Goal: Check status: Check status

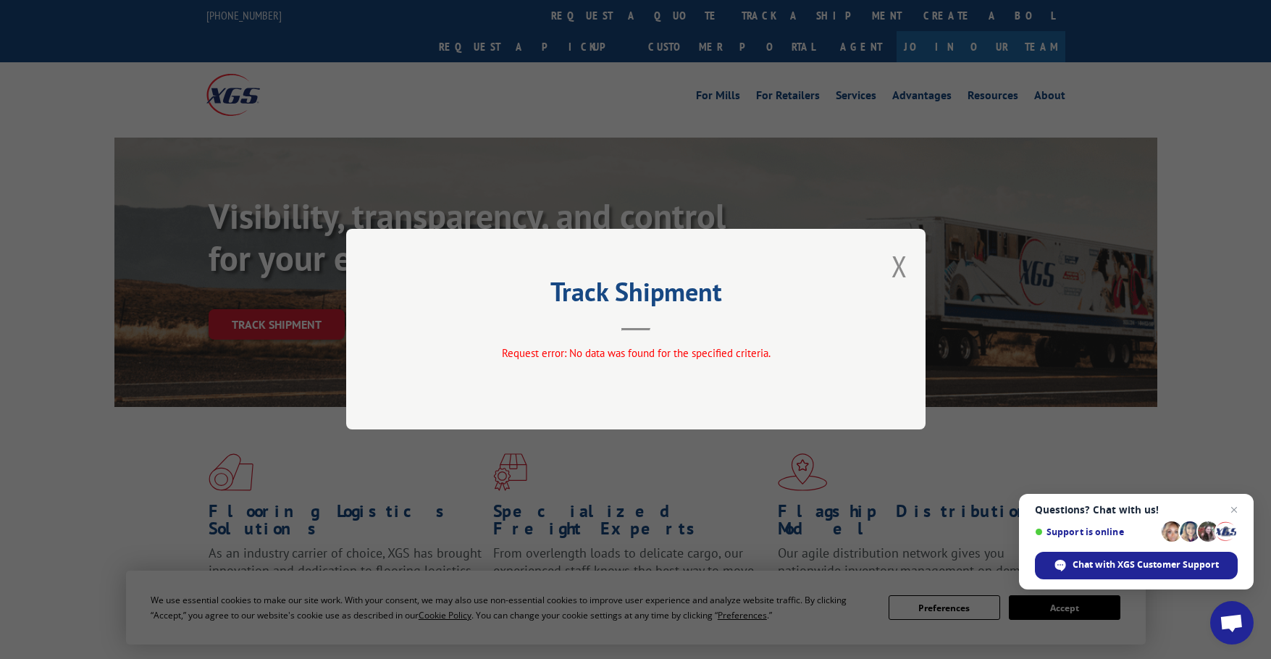
drag, startPoint x: 0, startPoint y: 0, endPoint x: 904, endPoint y: 265, distance: 941.7
click at [904, 265] on button "Close modal" at bounding box center [899, 266] width 16 height 38
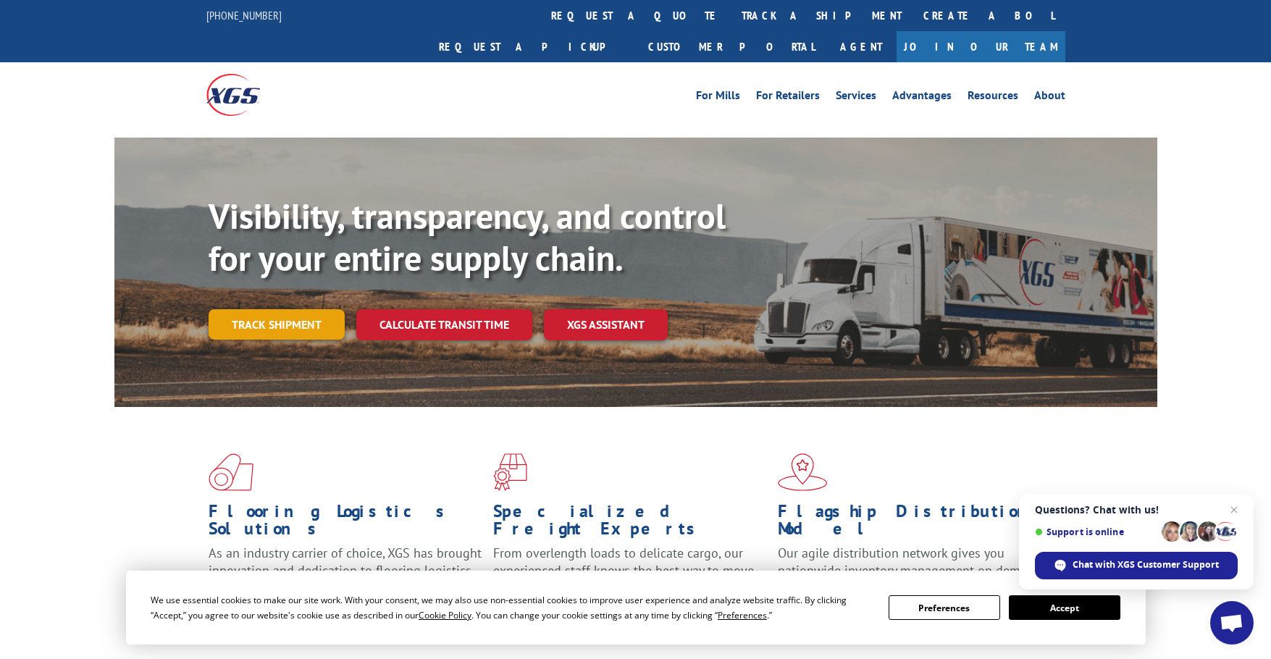
click at [258, 309] on link "Track shipment" at bounding box center [277, 324] width 136 height 30
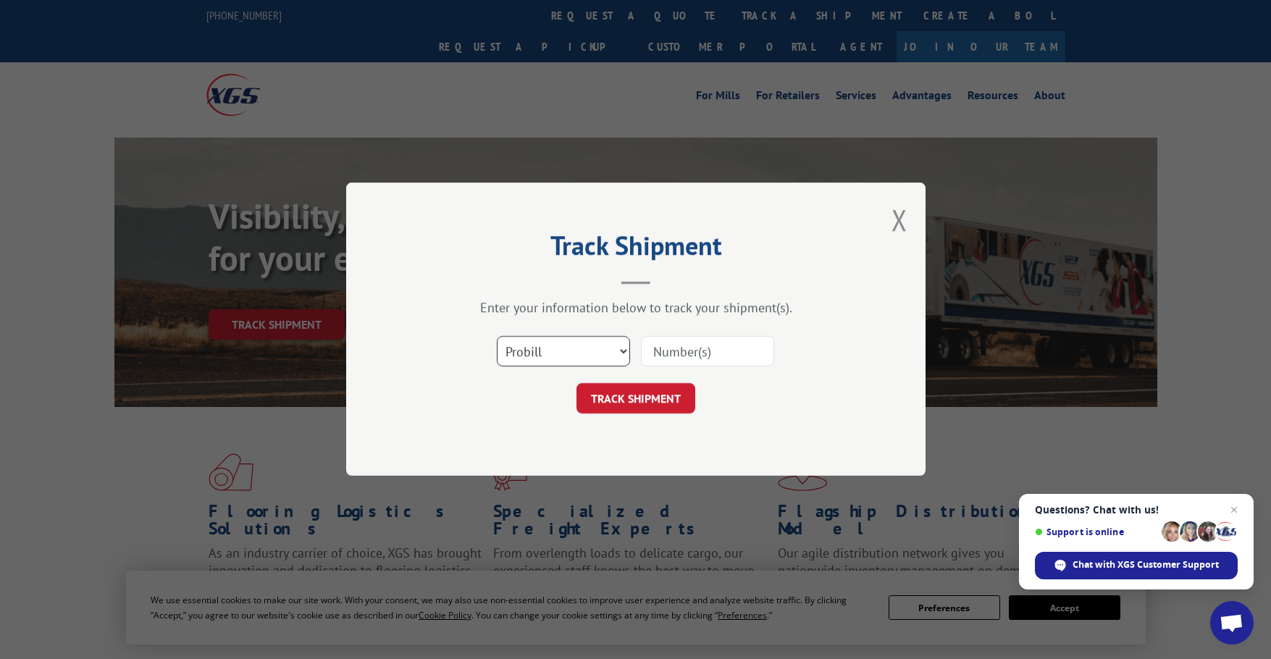
click at [551, 352] on select "Select category... Probill BOL PO" at bounding box center [563, 352] width 133 height 30
select select "po"
click at [497, 337] on select "Select category... Probill BOL PO" at bounding box center [563, 352] width 133 height 30
click at [645, 363] on input at bounding box center [707, 352] width 133 height 30
click at [717, 342] on input at bounding box center [707, 352] width 133 height 30
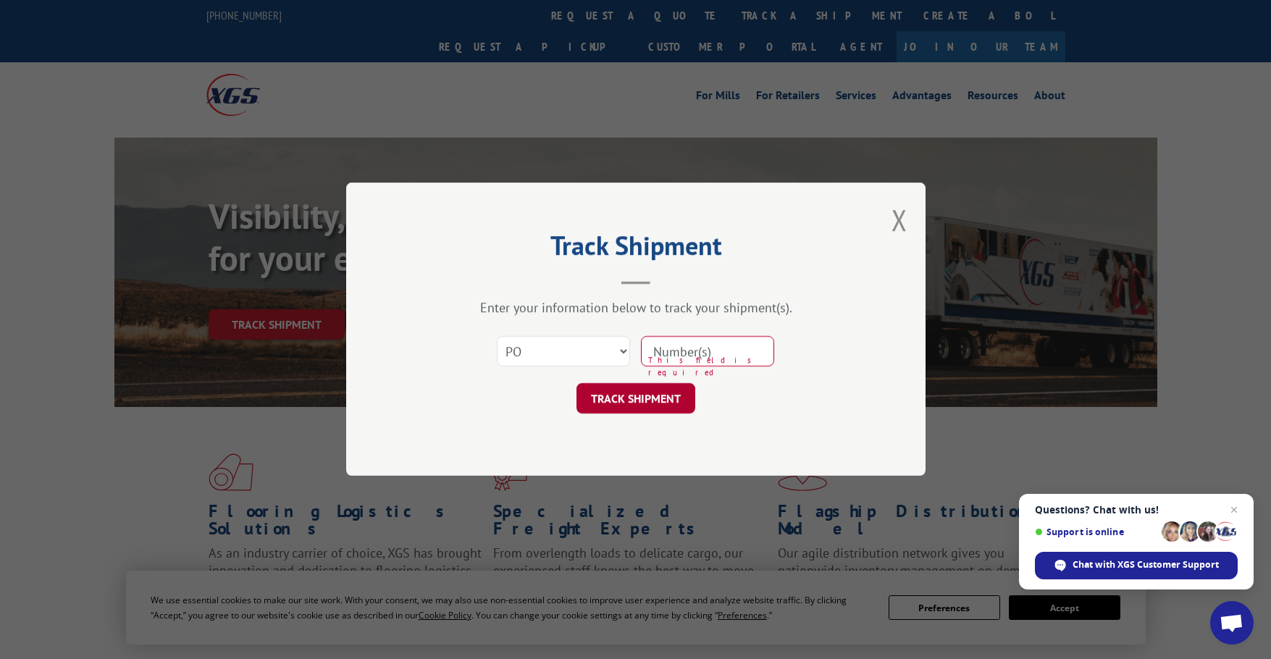
paste input "297550409"
type input "297550409"
click at [644, 403] on button "TRACK SHIPMENT" at bounding box center [635, 399] width 119 height 30
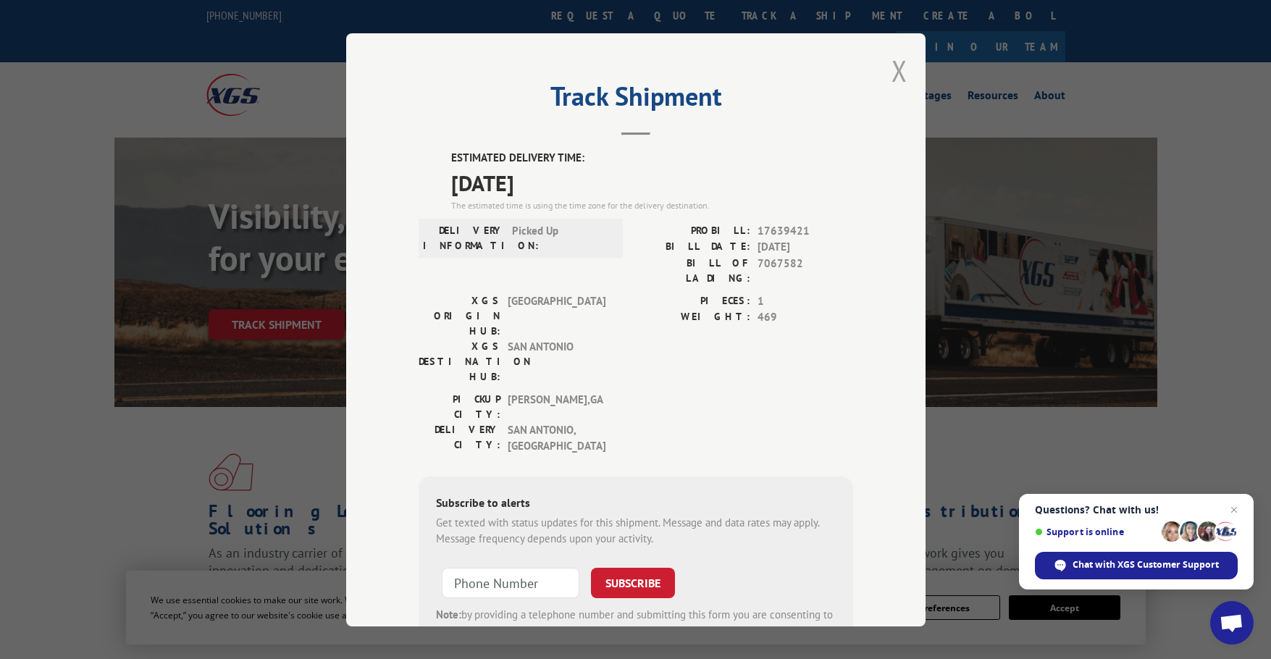
click at [891, 68] on button "Close modal" at bounding box center [899, 70] width 16 height 38
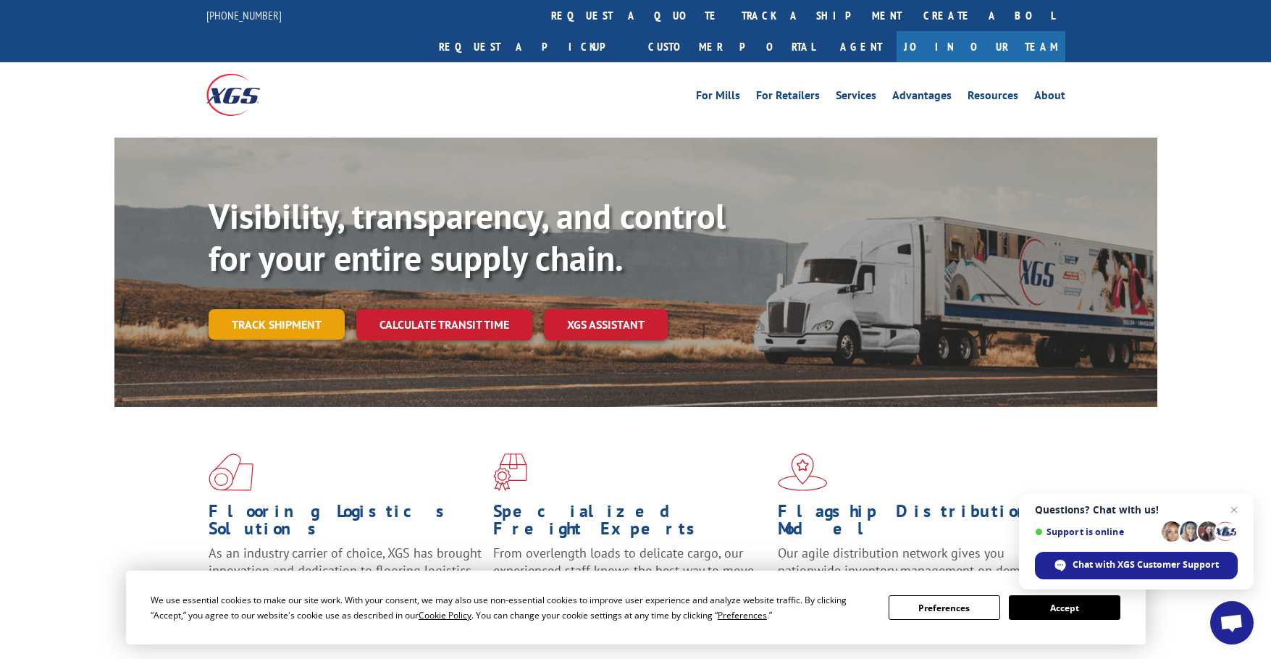
click at [277, 309] on link "Track shipment" at bounding box center [277, 324] width 136 height 30
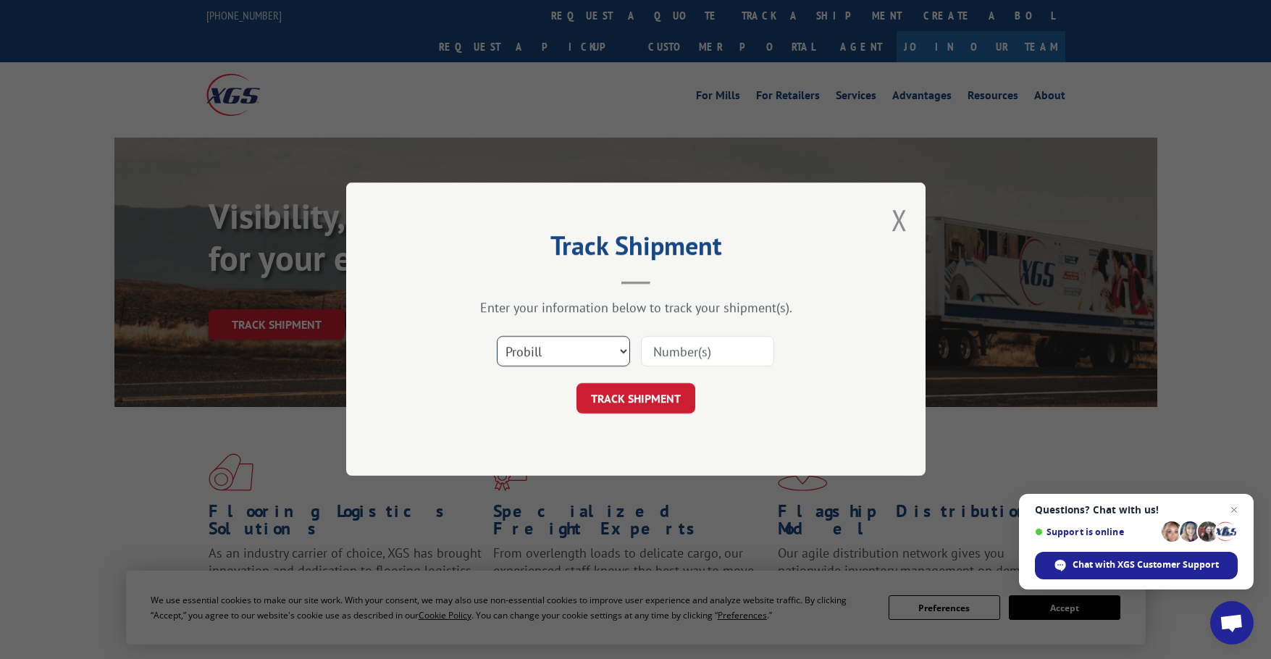
click at [603, 354] on select "Select category... Probill BOL PO" at bounding box center [563, 352] width 133 height 30
select select "po"
click at [497, 337] on select "Select category... Probill BOL PO" at bounding box center [563, 352] width 133 height 30
click at [674, 350] on input at bounding box center [707, 352] width 133 height 30
paste input "297521048"
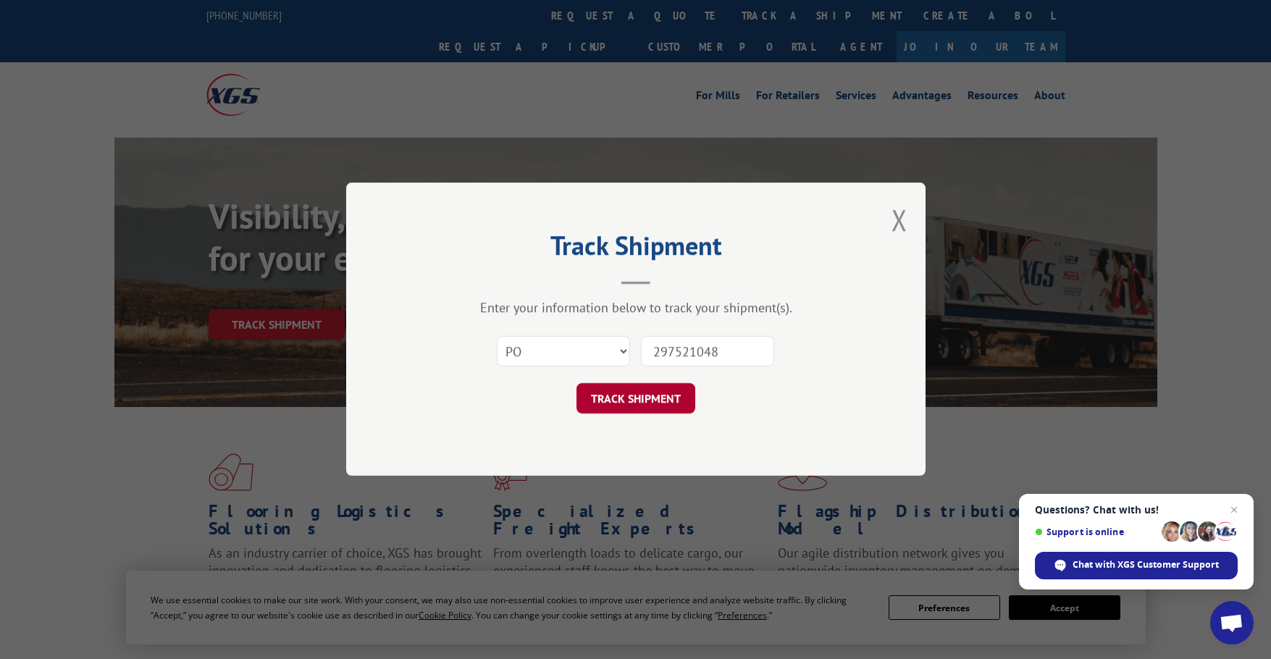
type input "297521048"
click at [632, 408] on button "TRACK SHIPMENT" at bounding box center [635, 399] width 119 height 30
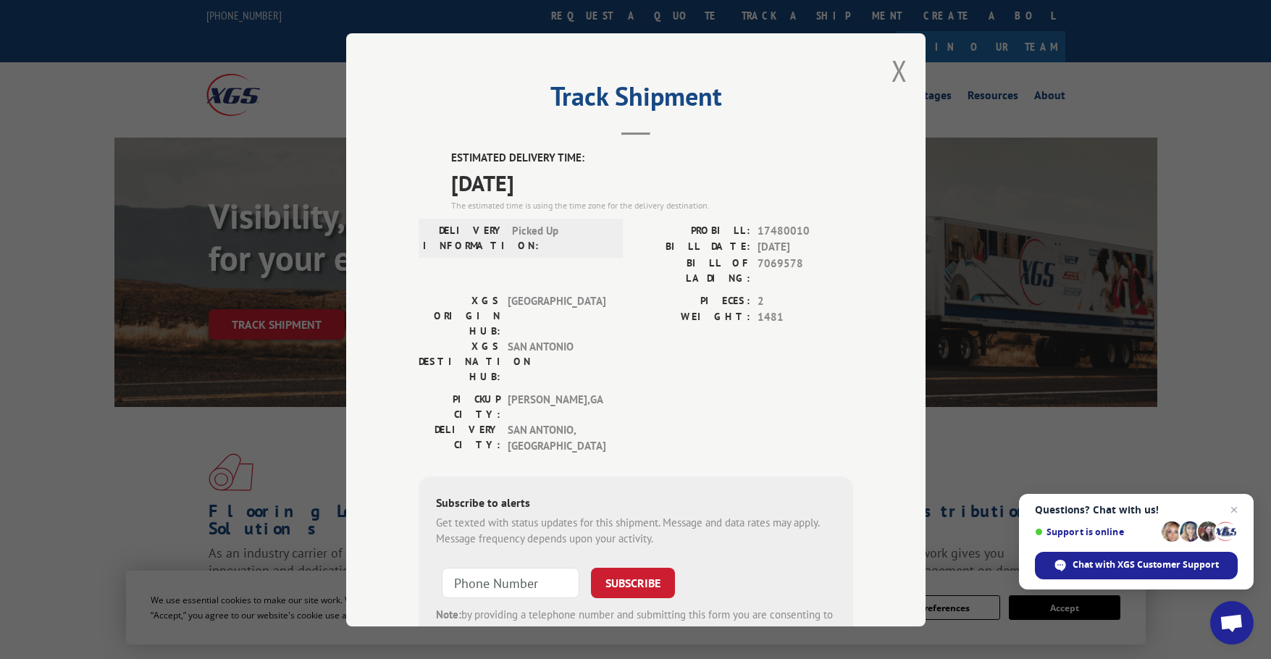
click at [1236, 238] on div "Track Shipment ESTIMATED DELIVERY TIME: [DATE] The estimated time is using the …" at bounding box center [635, 329] width 1271 height 659
